Goal: Information Seeking & Learning: Find specific fact

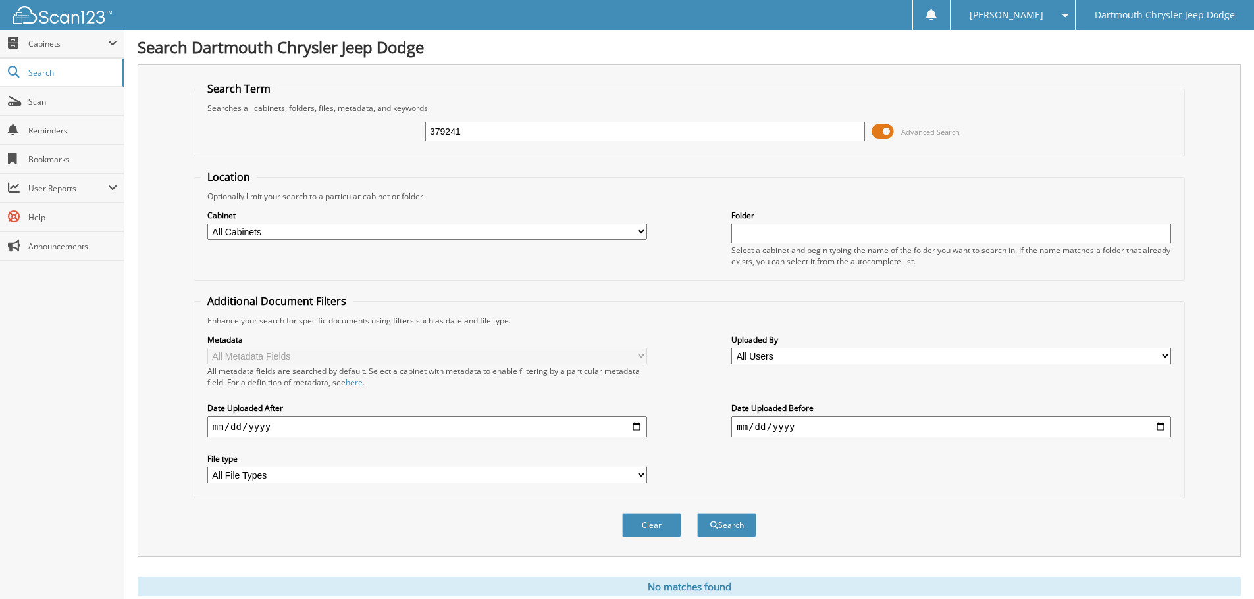
drag, startPoint x: 0, startPoint y: 0, endPoint x: 143, endPoint y: 111, distance: 181.1
click at [161, 107] on div "Search Term Searches all cabinets, folders, files, metadata, and keywords 37924…" at bounding box center [689, 310] width 1103 height 493
click at [475, 136] on input "379241" at bounding box center [645, 132] width 440 height 20
drag, startPoint x: 484, startPoint y: 130, endPoint x: 201, endPoint y: 72, distance: 289.3
click at [205, 73] on div "Search Term Searches all cabinets, folders, files, metadata, and keywords 37924…" at bounding box center [689, 310] width 1103 height 493
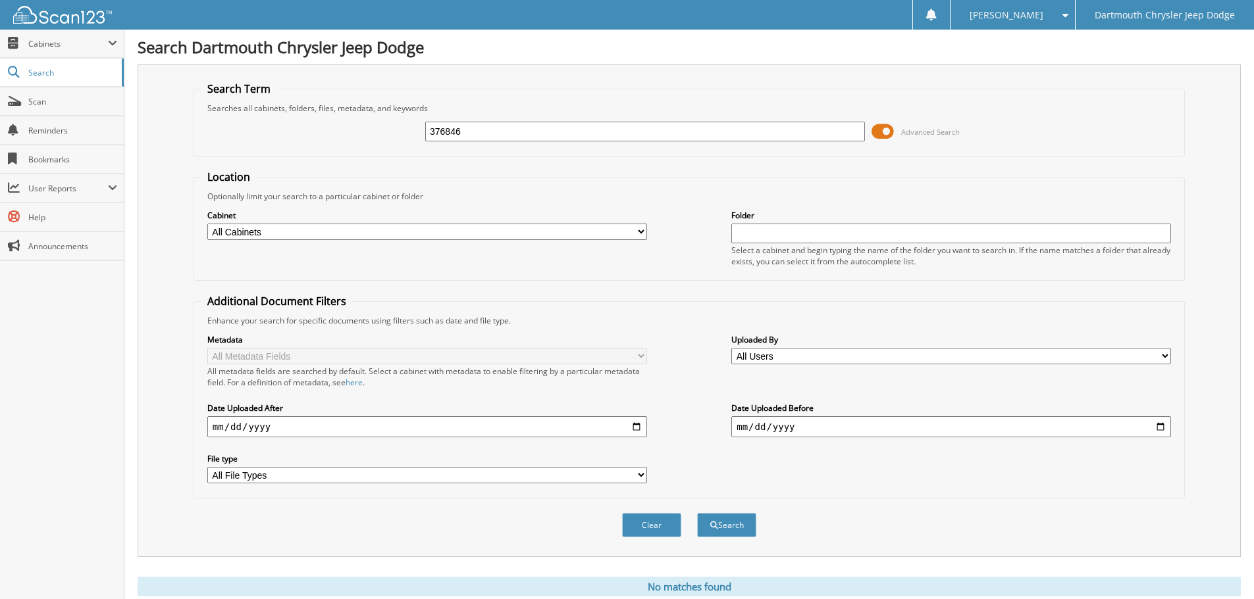
type input "376846"
click at [697, 513] on button "Search" at bounding box center [726, 525] width 59 height 24
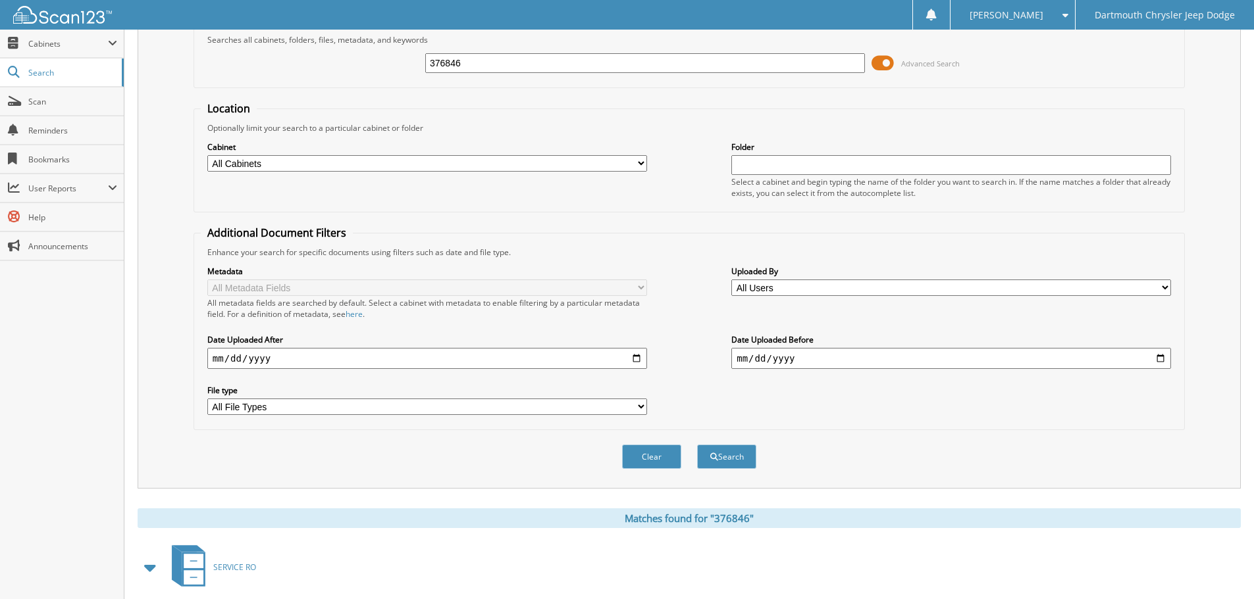
scroll to position [209, 0]
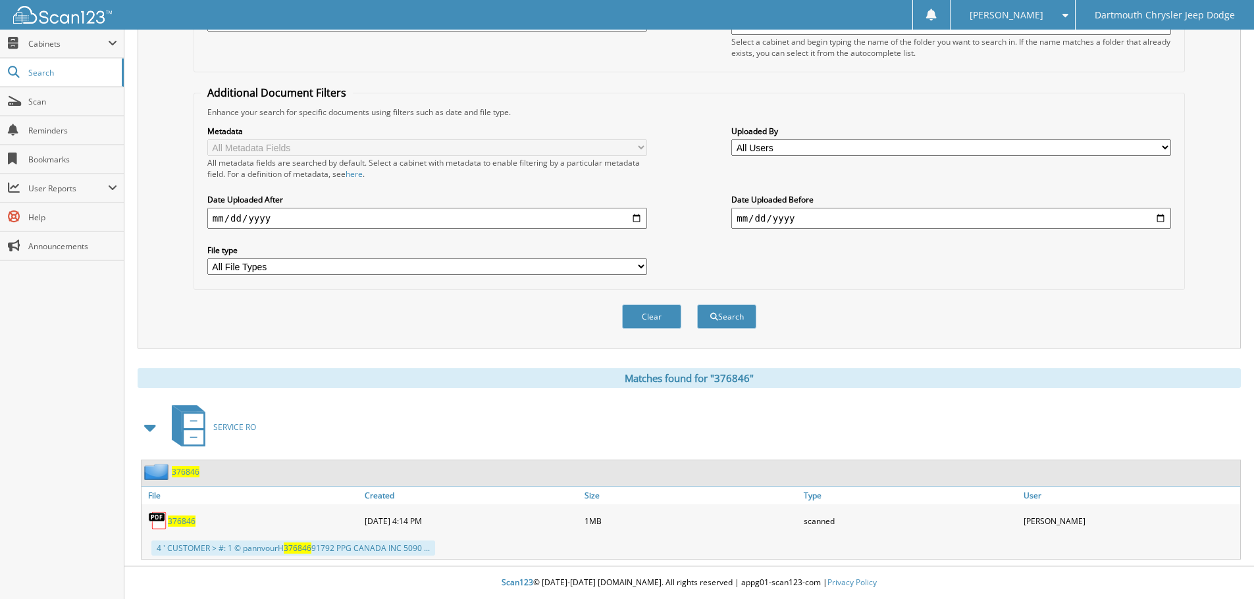
click at [166, 524] on img at bounding box center [158, 521] width 20 height 20
click at [178, 526] on span "376846" at bounding box center [182, 521] width 28 height 11
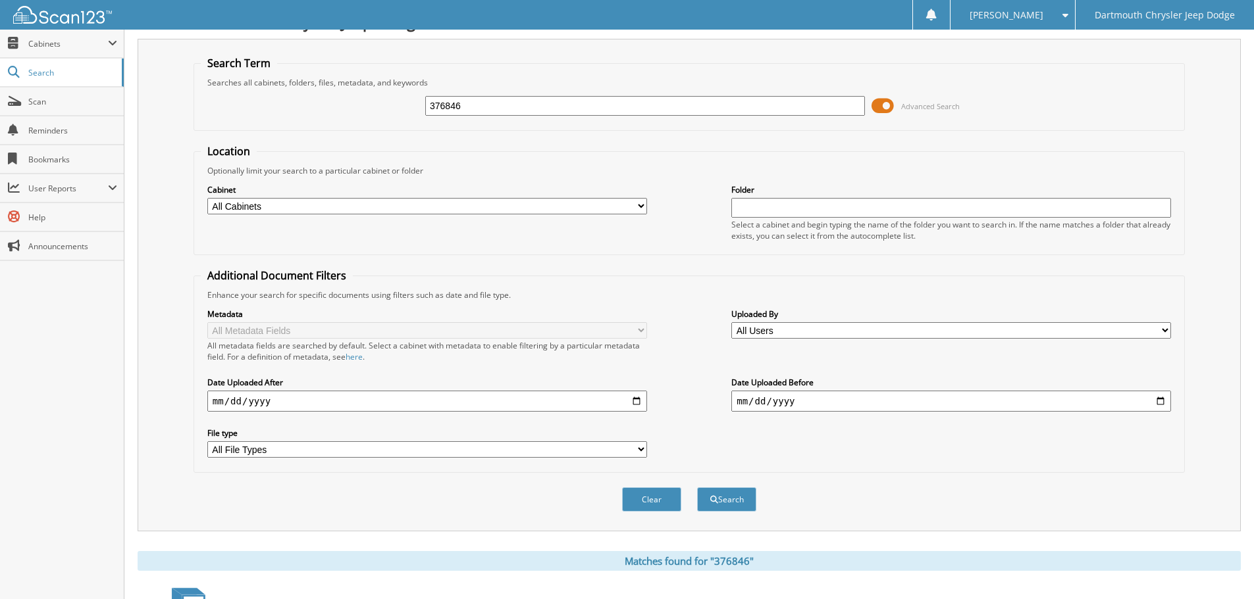
scroll to position [0, 0]
